Goal: Information Seeking & Learning: Learn about a topic

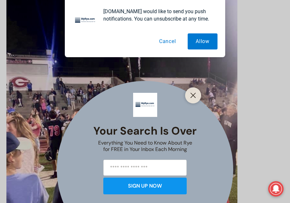
scroll to position [257, 0]
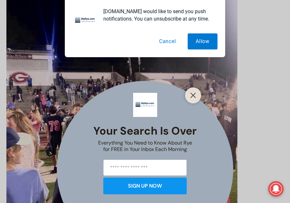
click at [172, 43] on button "Cancel" at bounding box center [167, 41] width 33 height 16
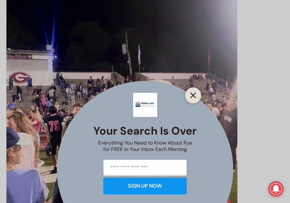
click at [192, 94] on icon "Close" at bounding box center [194, 96] width 6 height 6
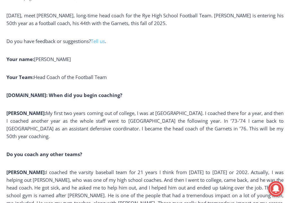
scroll to position [578, 0]
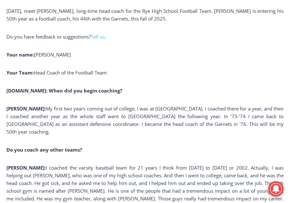
drag, startPoint x: 171, startPoint y: 56, endPoint x: 167, endPoint y: 72, distance: 16.8
click at [161, 113] on p "[PERSON_NAME]: My first two years coming out of college, I was at [GEOGRAPHIC_D…" at bounding box center [145, 120] width 278 height 31
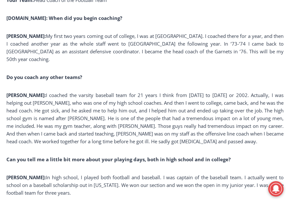
scroll to position [675, 0]
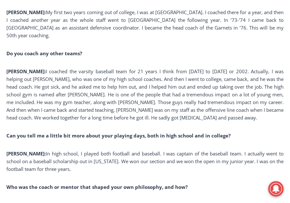
click at [136, 49] on p "Do you coach any other teams?" at bounding box center [145, 53] width 278 height 8
click at [38, 67] on p "[PERSON_NAME]: I coached the varsity baseball team for 21 years I think from [D…" at bounding box center [145, 94] width 278 height 54
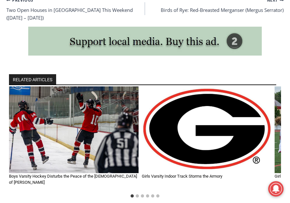
scroll to position [2313, 0]
